Goal: Entertainment & Leisure: Browse casually

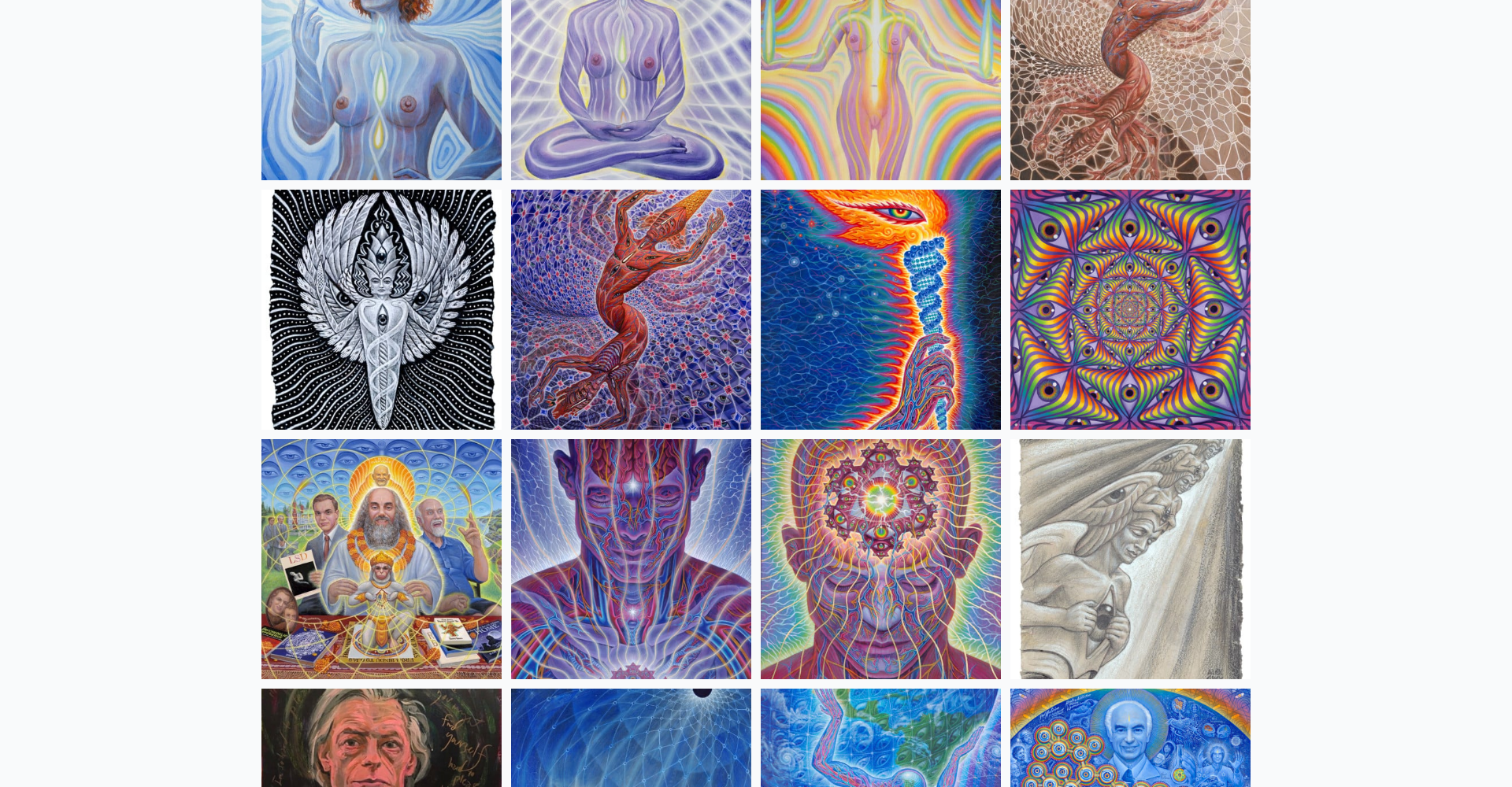
scroll to position [1497, 0]
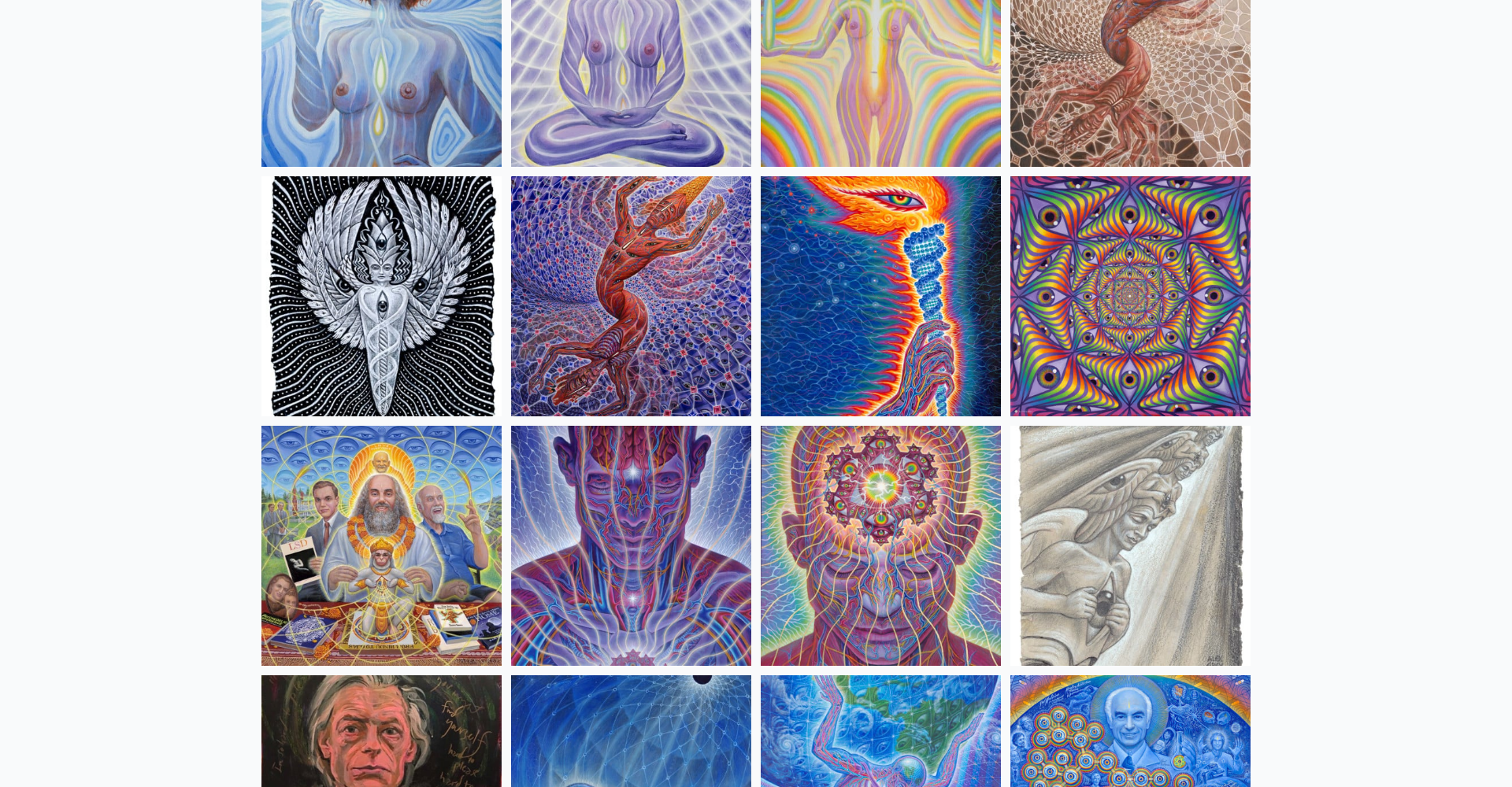
click at [605, 277] on img at bounding box center [631, 296] width 240 height 240
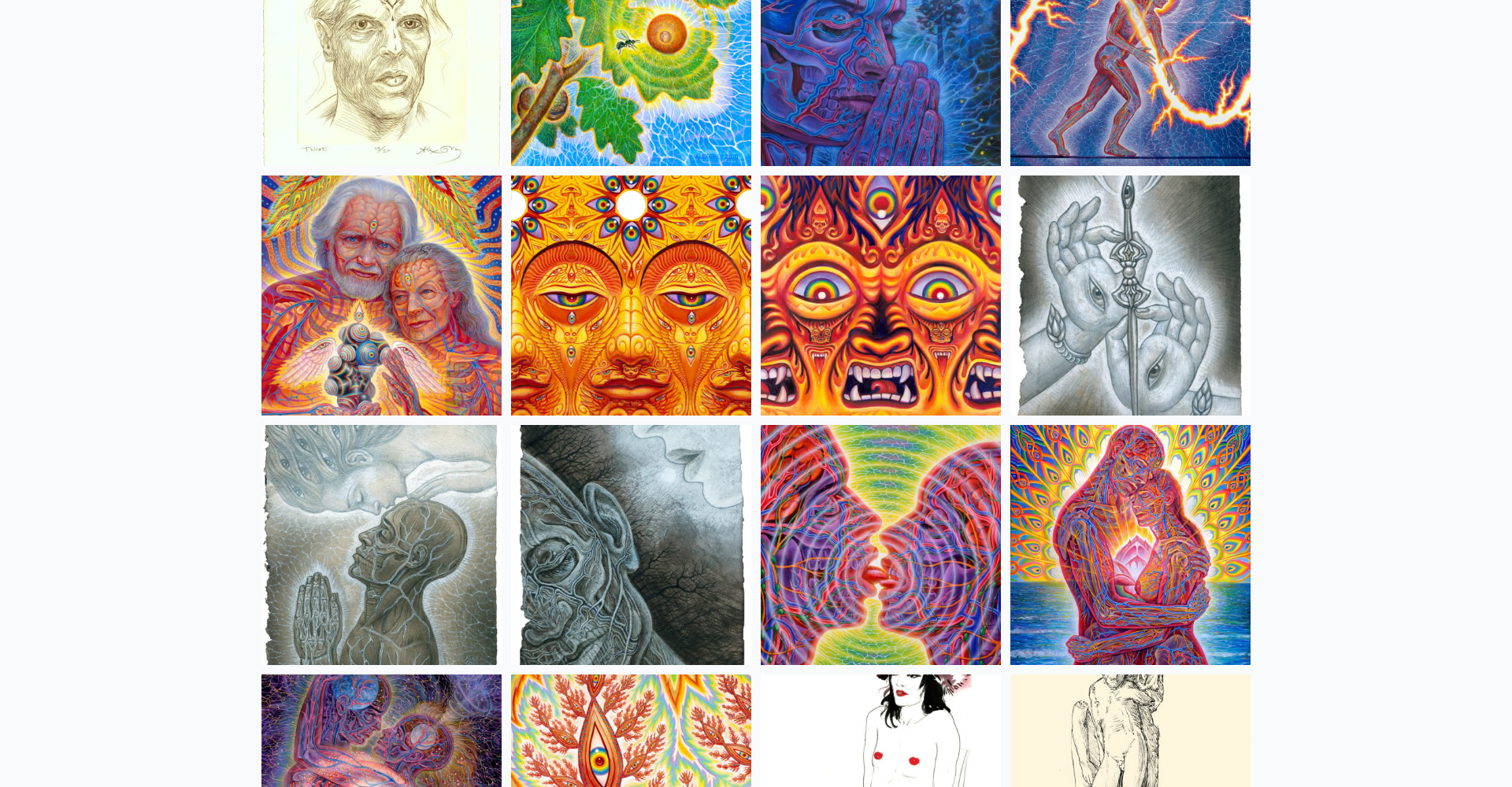
scroll to position [4742, 0]
click at [883, 253] on img at bounding box center [880, 295] width 240 height 240
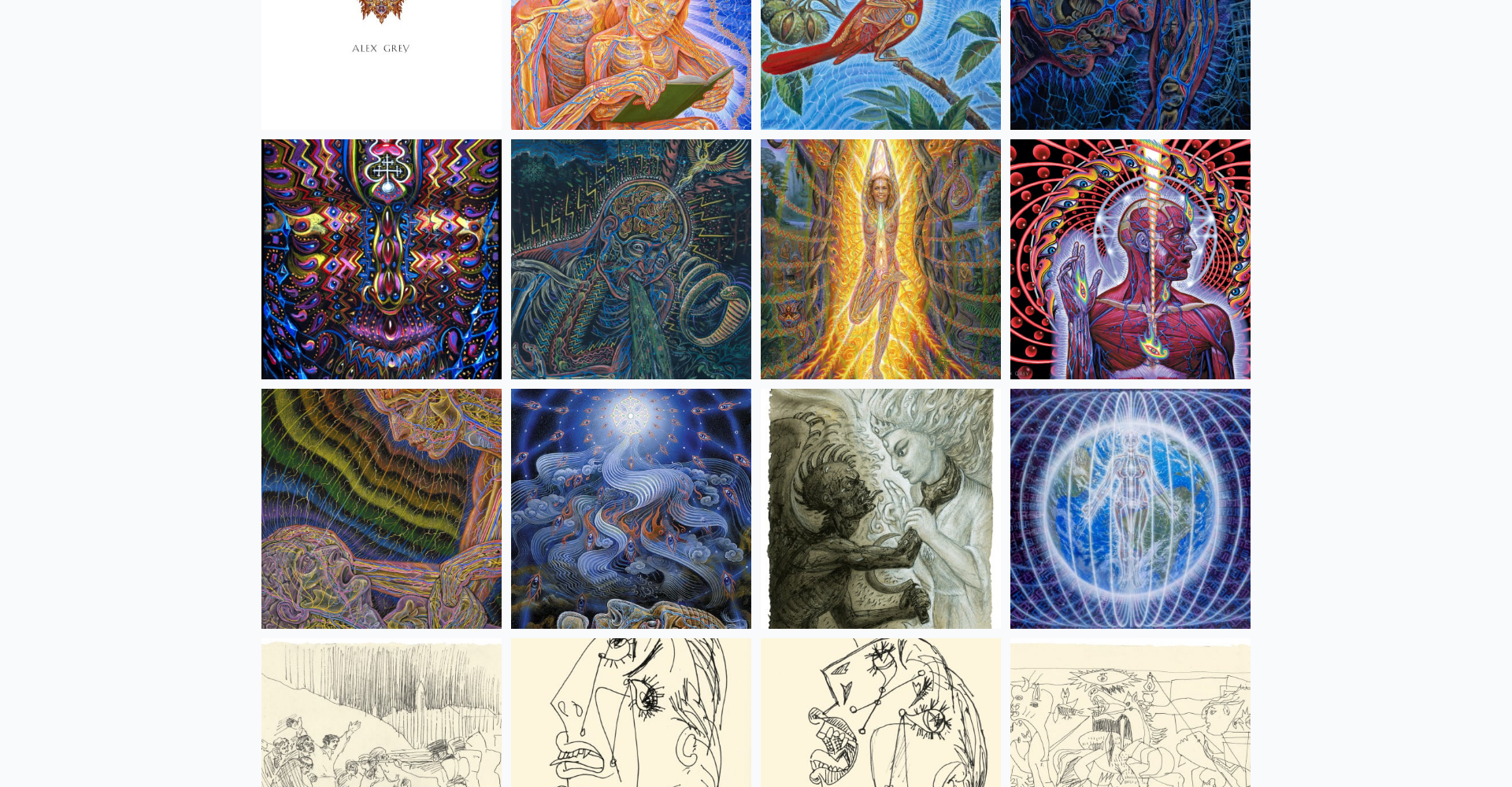
scroll to position [9770, 0]
click at [630, 248] on img at bounding box center [631, 258] width 240 height 240
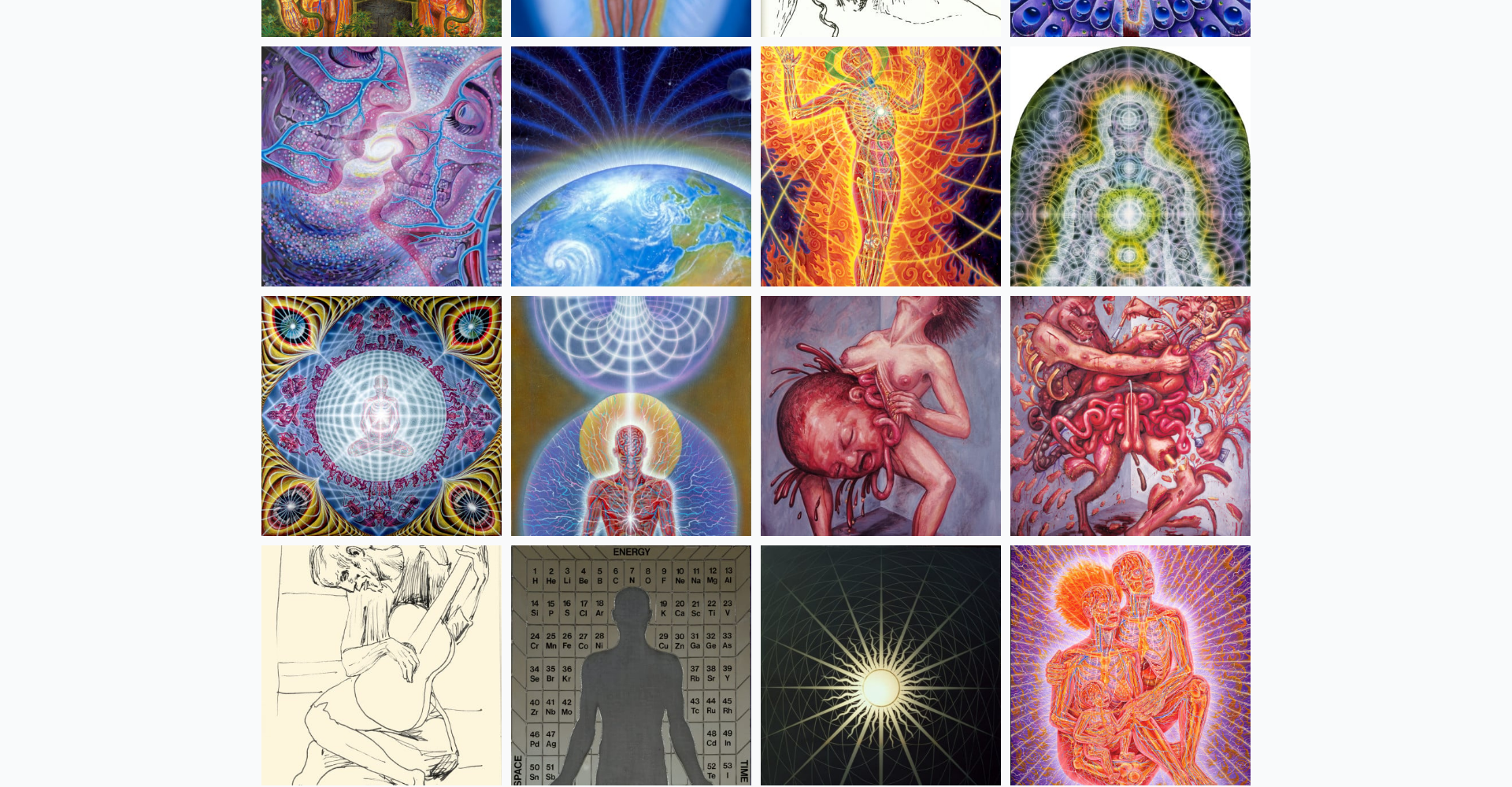
scroll to position [15855, 0]
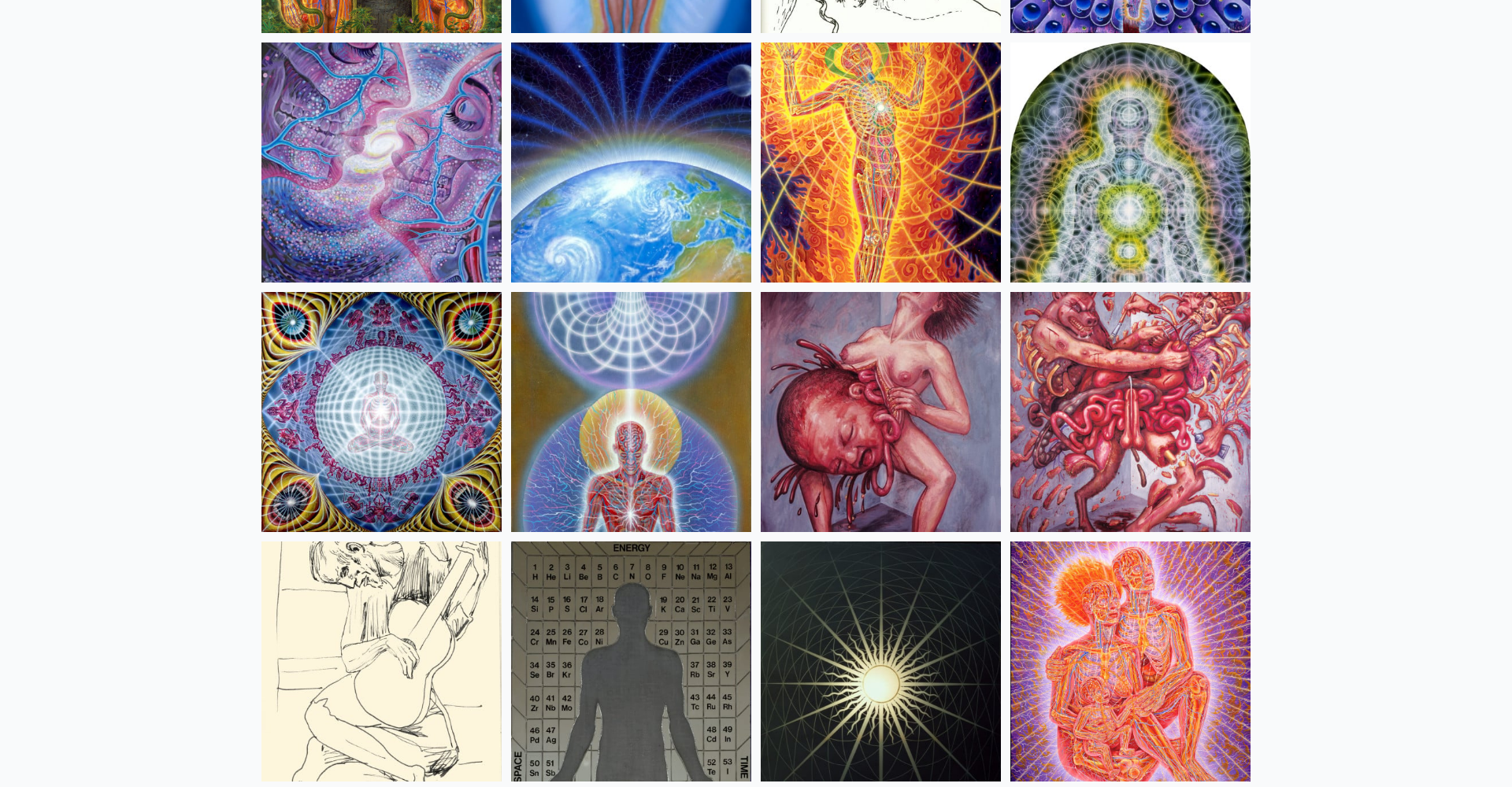
click at [918, 401] on img at bounding box center [880, 411] width 240 height 240
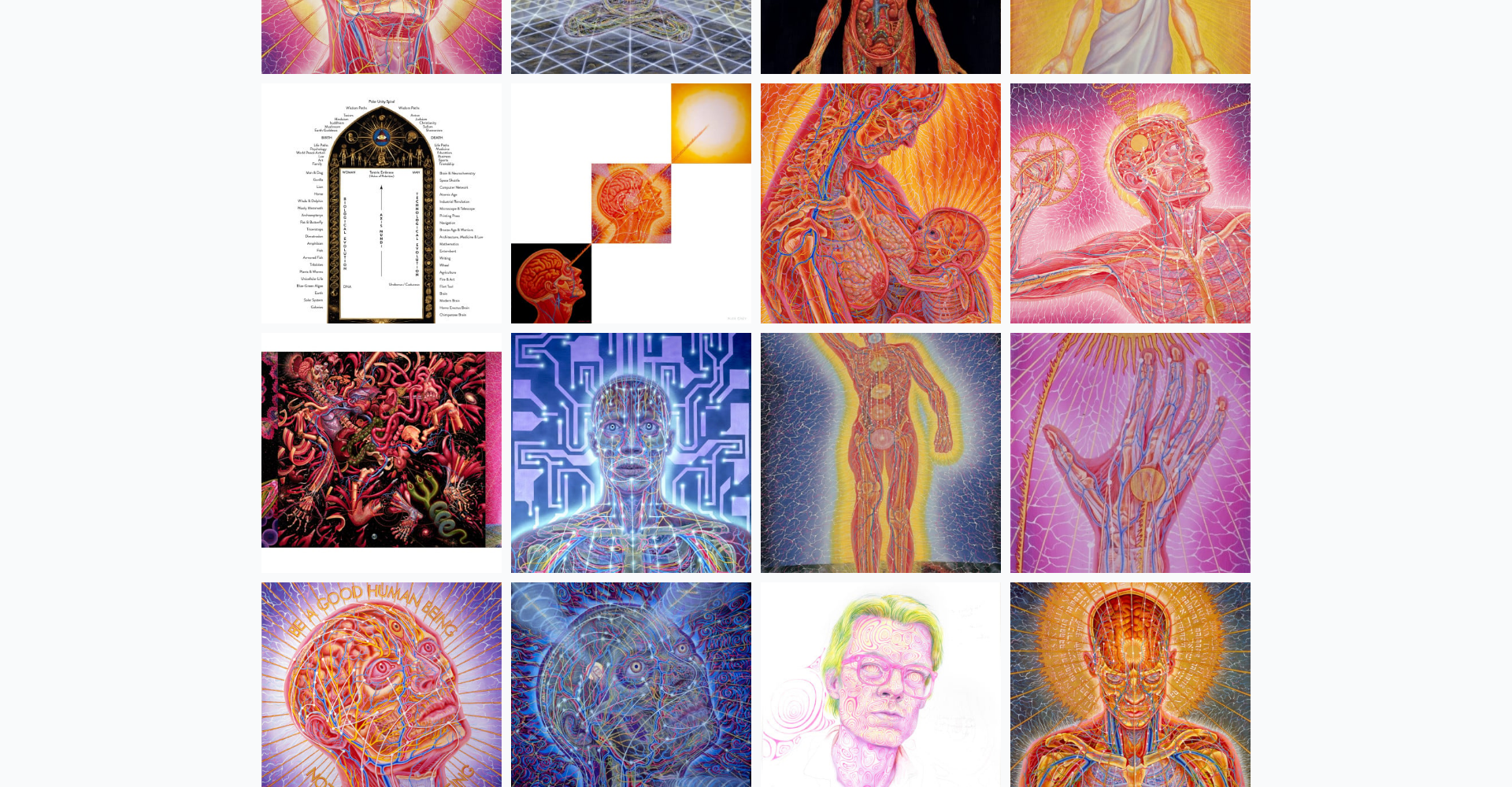
scroll to position [16815, 0]
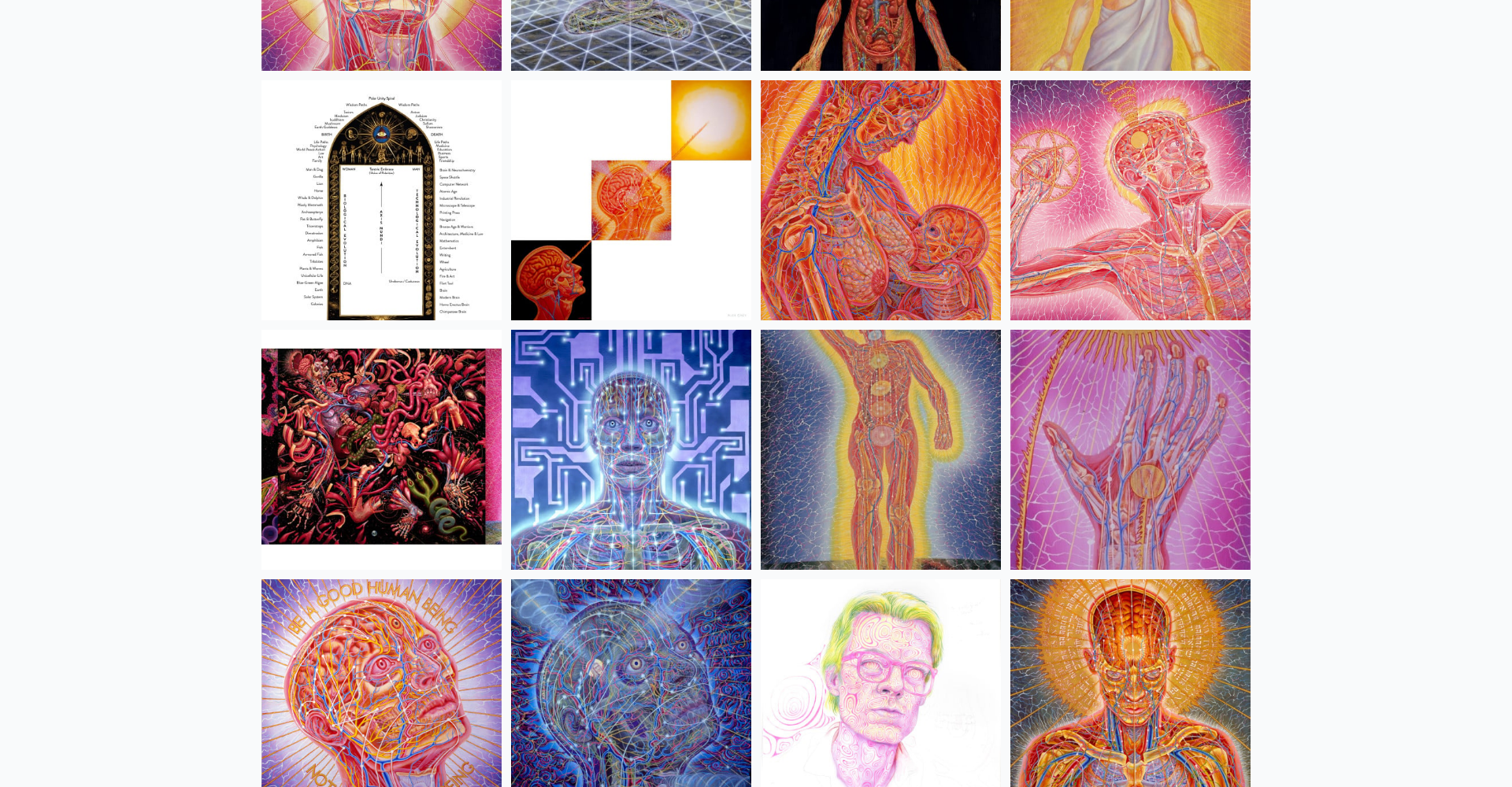
click at [857, 276] on img at bounding box center [880, 200] width 240 height 240
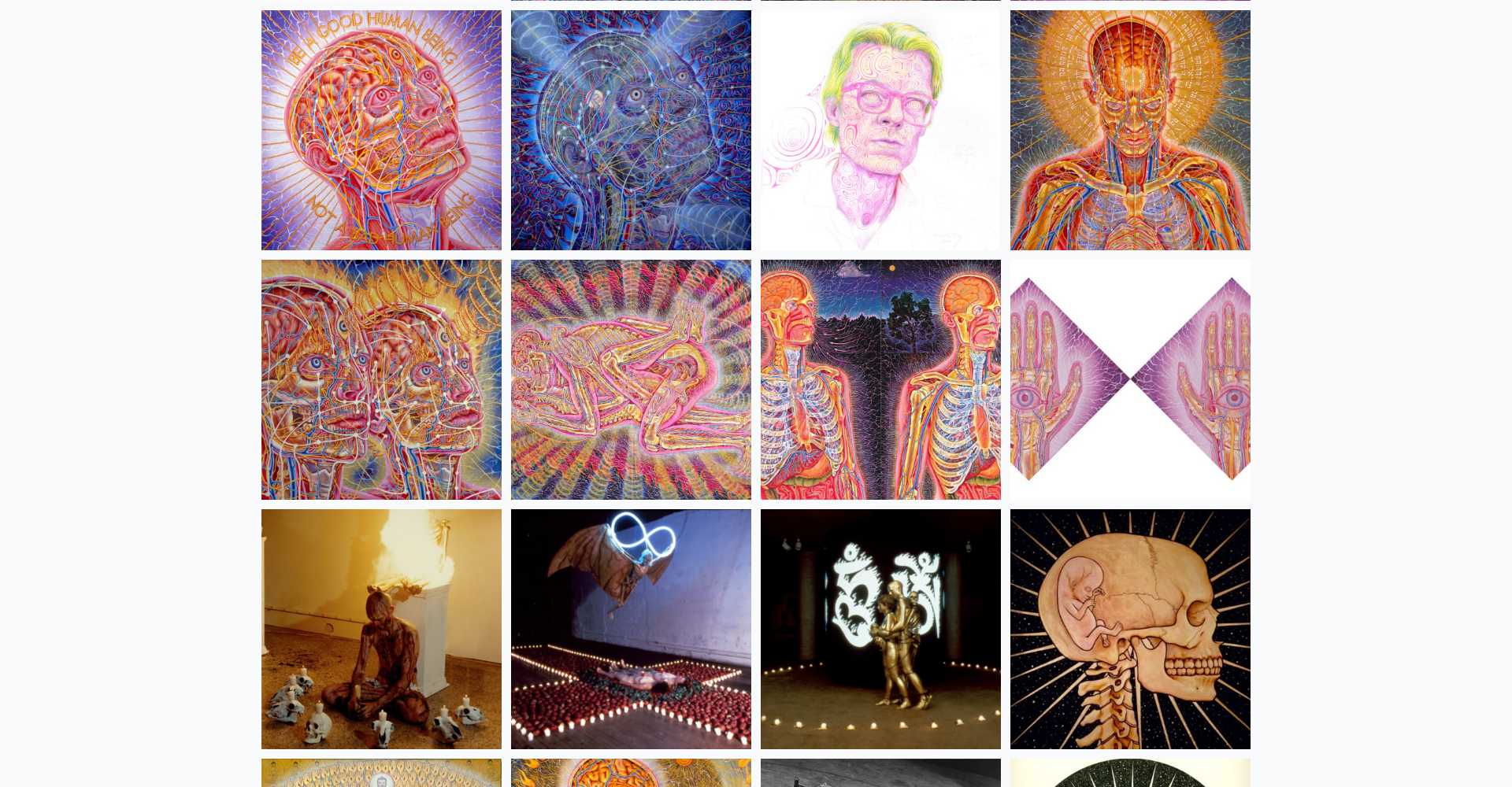
scroll to position [17387, 0]
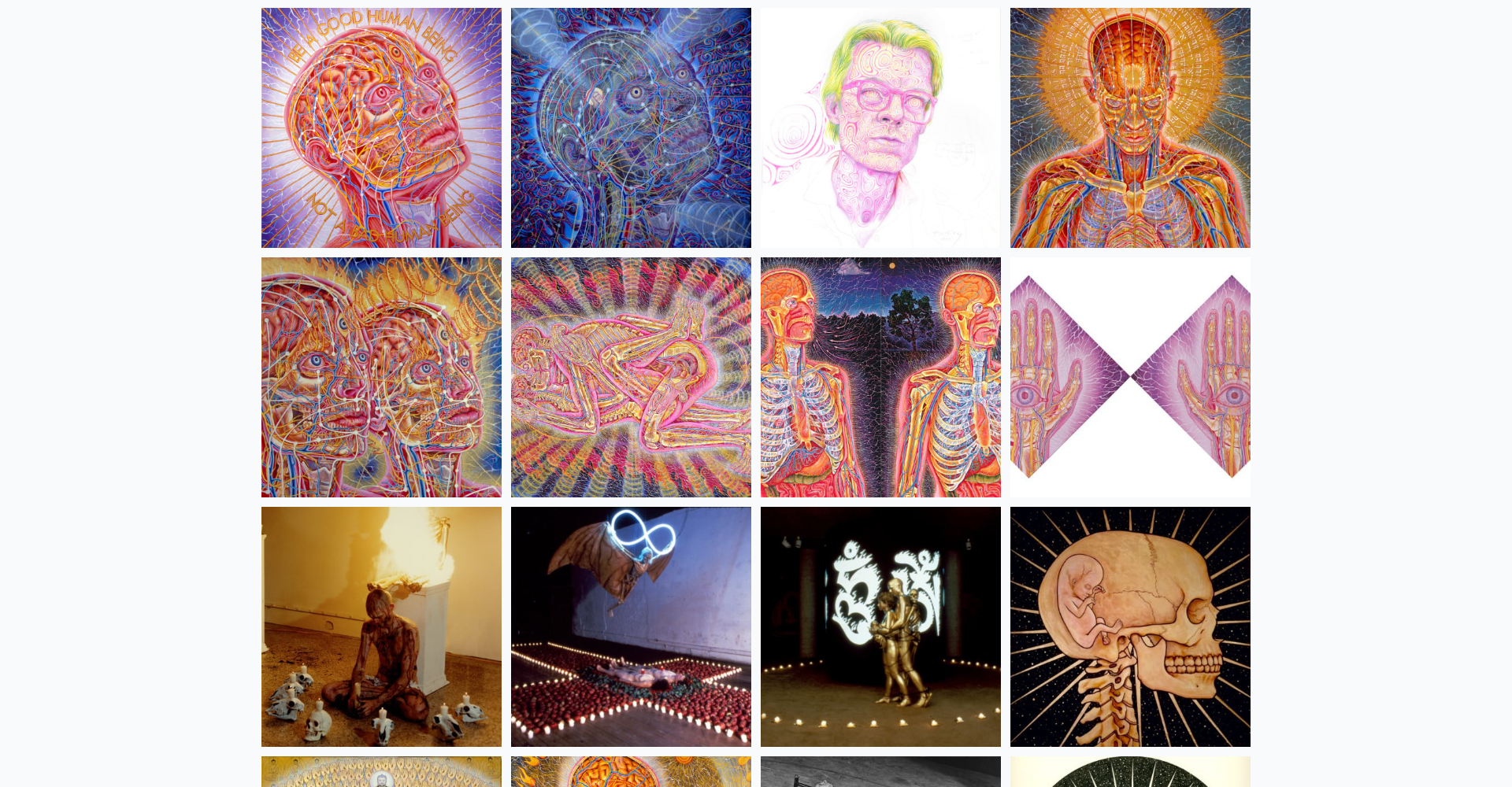
click at [646, 376] on img at bounding box center [631, 377] width 240 height 240
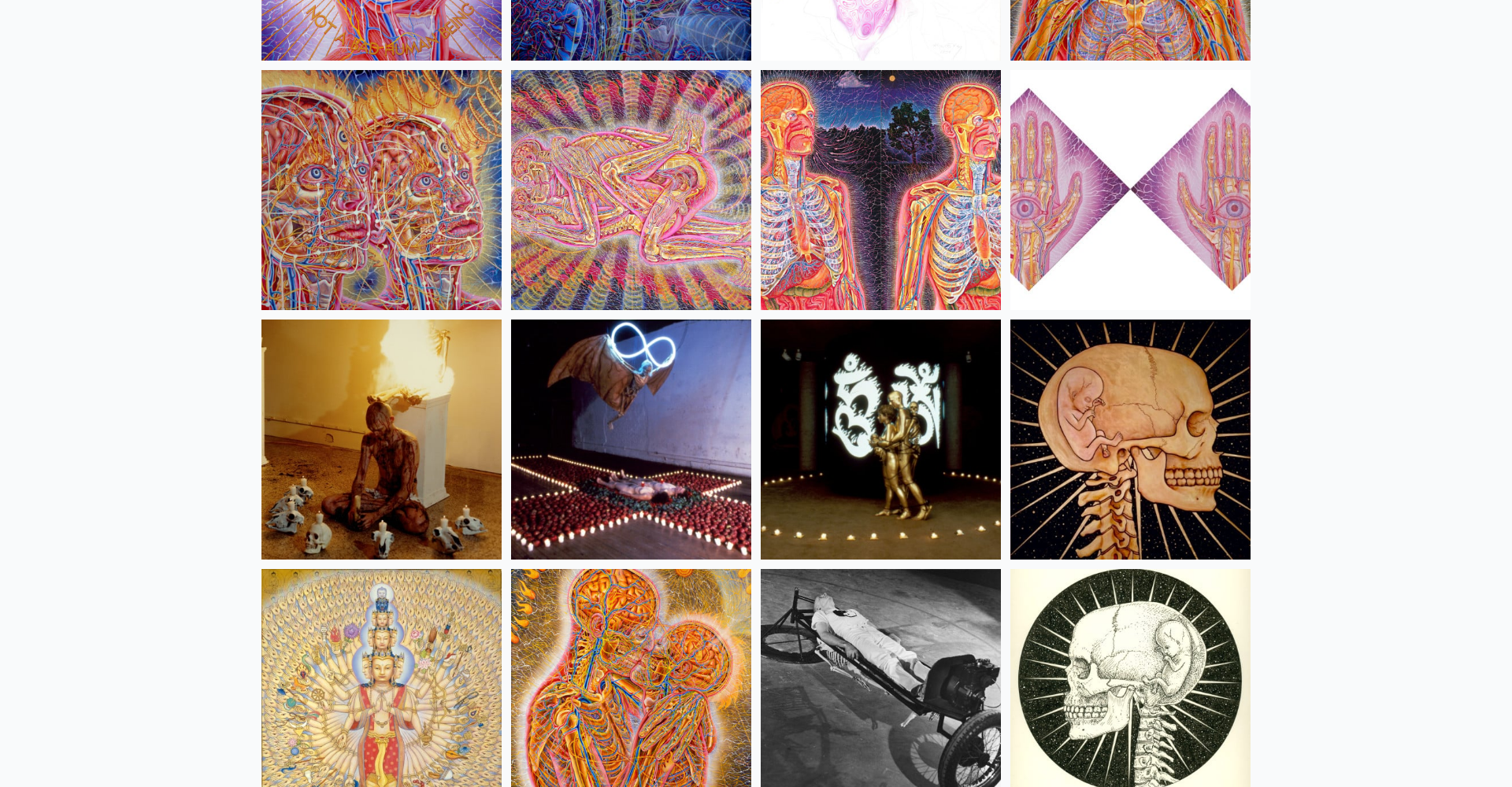
scroll to position [17576, 0]
click at [653, 435] on img at bounding box center [631, 438] width 240 height 240
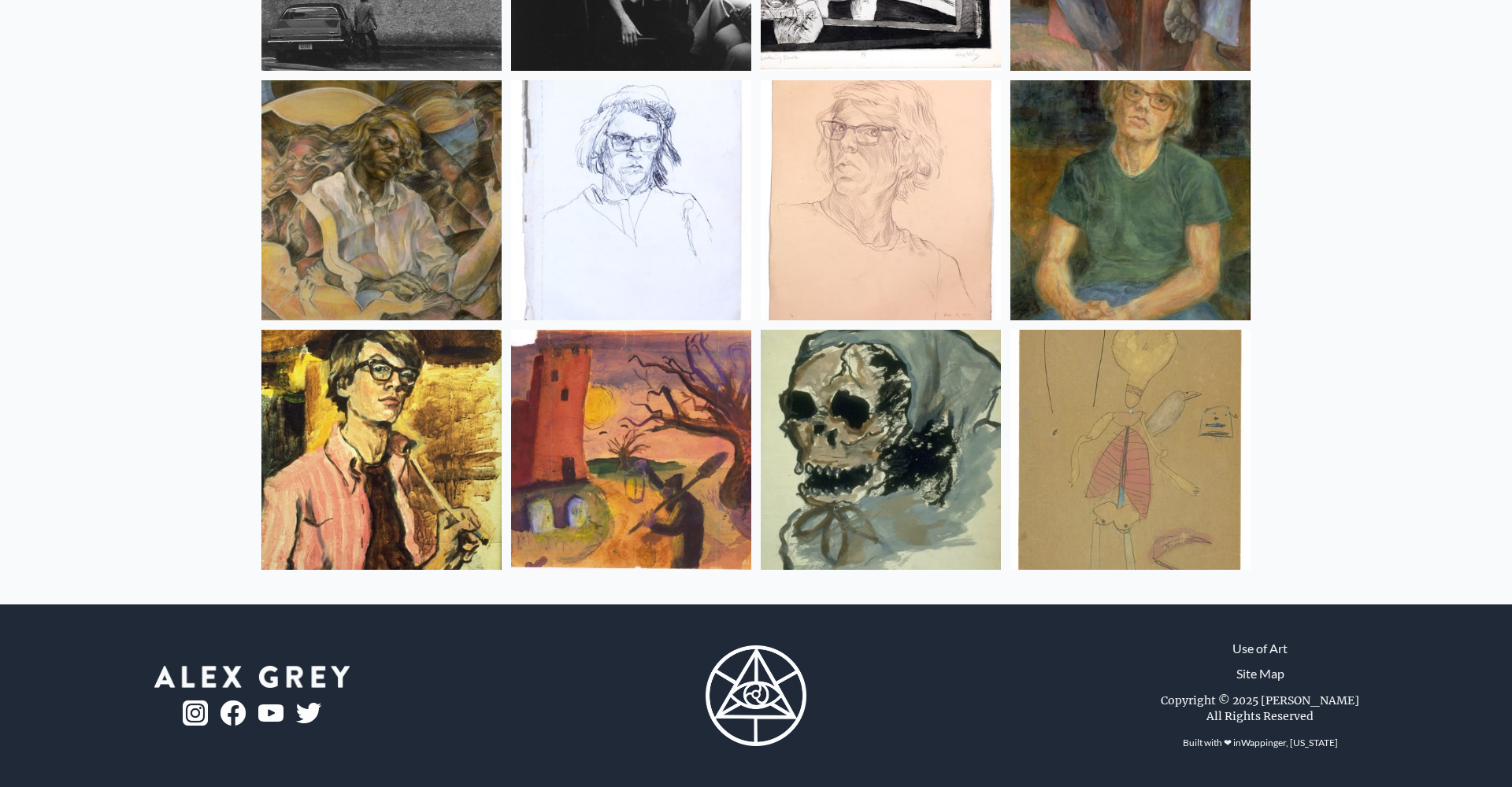
scroll to position [20808, 0]
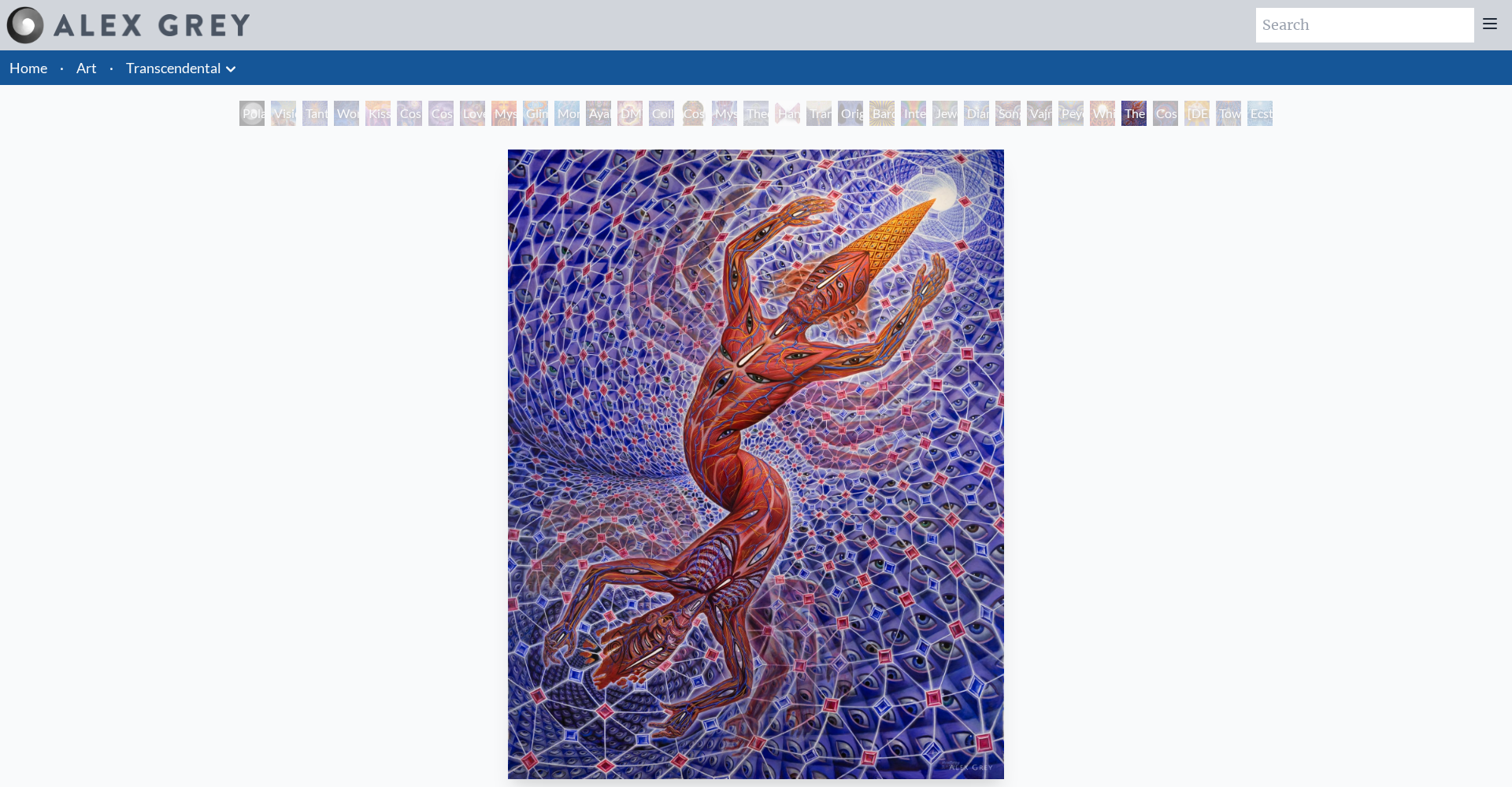
scroll to position [1, 0]
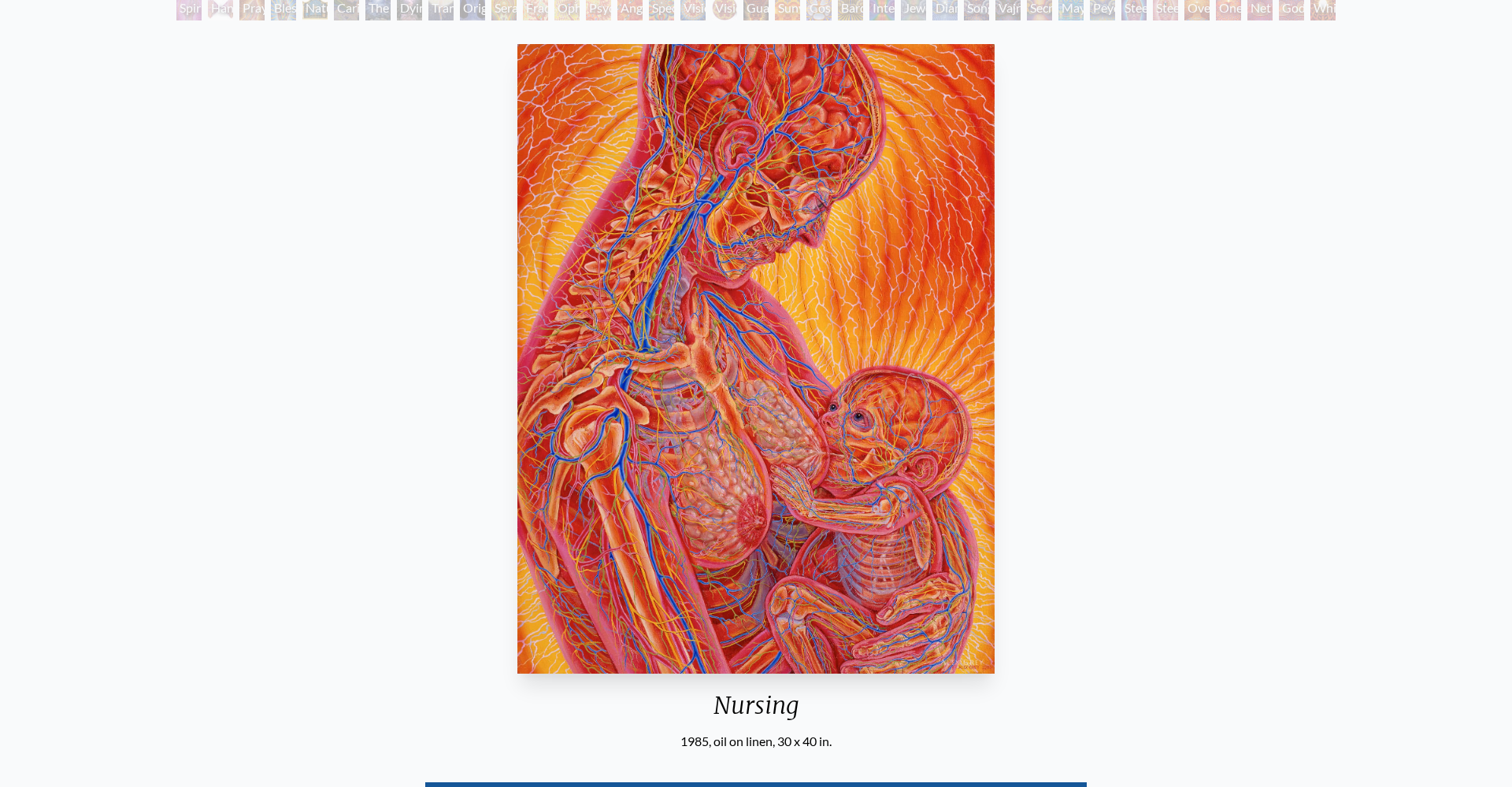
scroll to position [165, 0]
